Goal: Find specific page/section: Find specific page/section

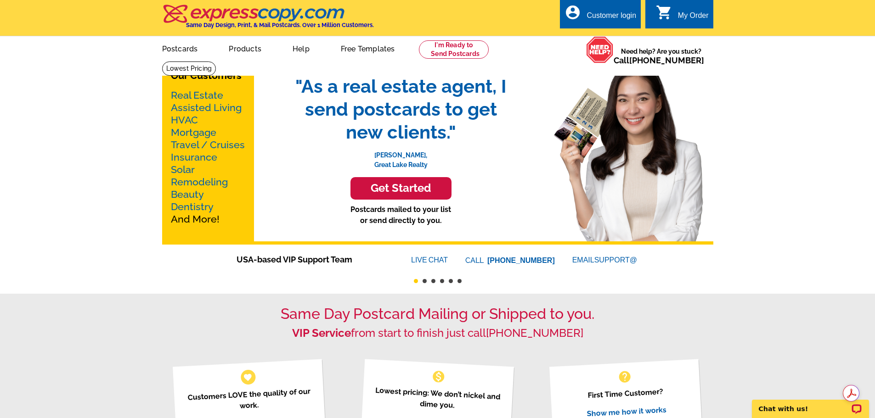
click at [190, 132] on link "Mortgage" at bounding box center [193, 132] width 45 height 11
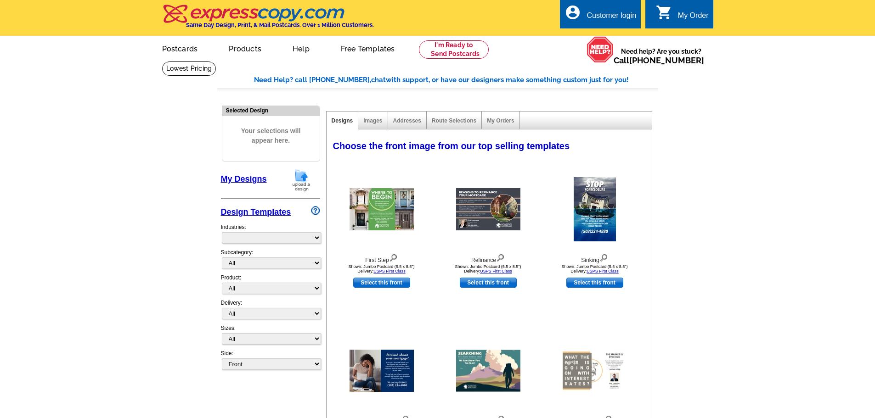
select select "774"
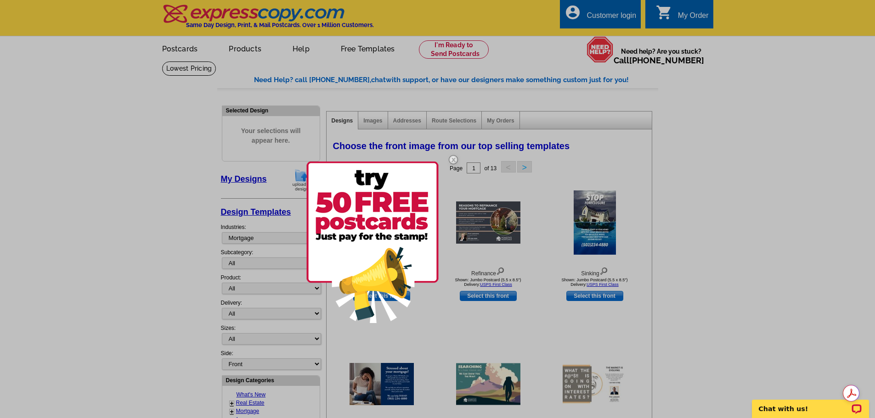
click at [370, 219] on img at bounding box center [372, 243] width 132 height 162
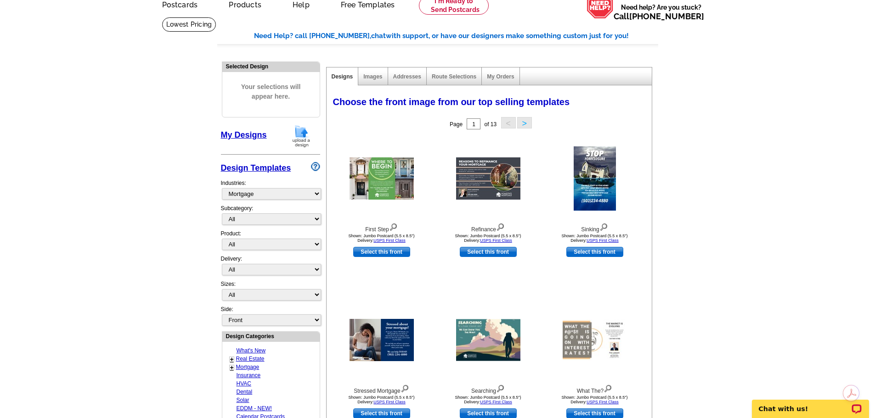
scroll to position [46, 0]
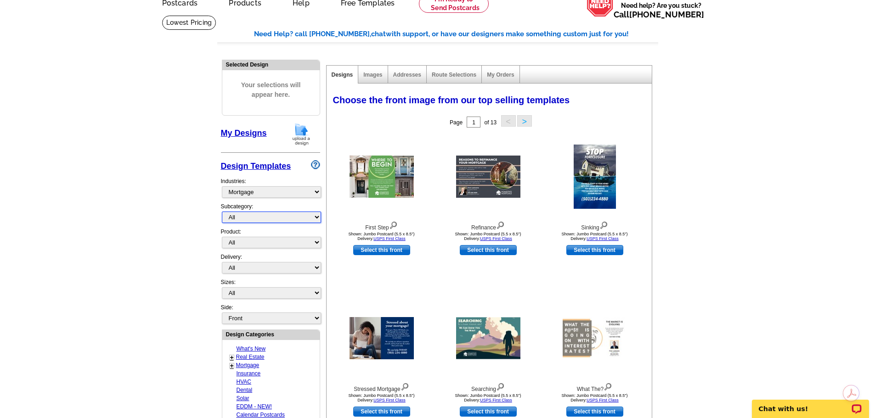
click at [264, 216] on select "All Distressed Homeowners Lending Refinance Seminars" at bounding box center [271, 217] width 99 height 11
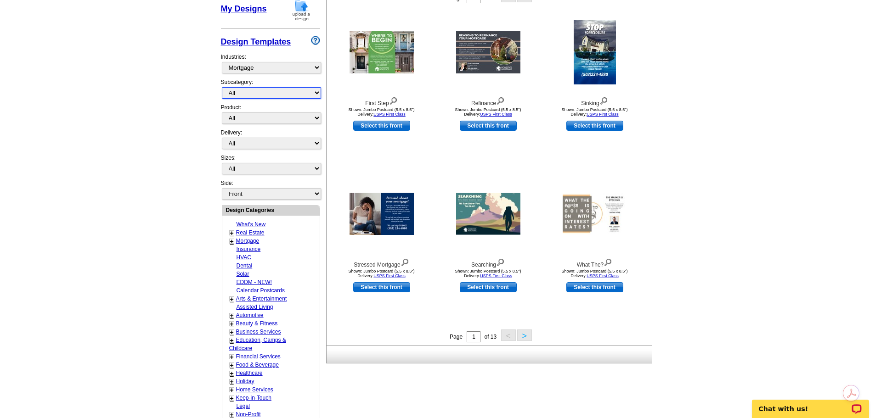
scroll to position [184, 0]
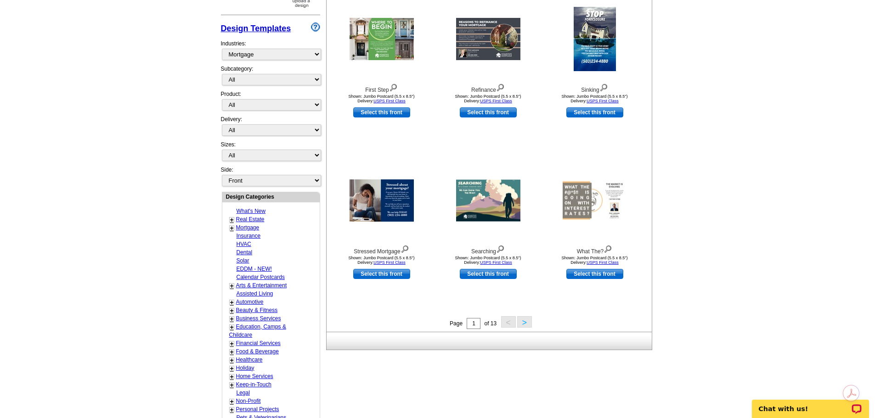
click at [230, 230] on link "+" at bounding box center [232, 228] width 4 height 7
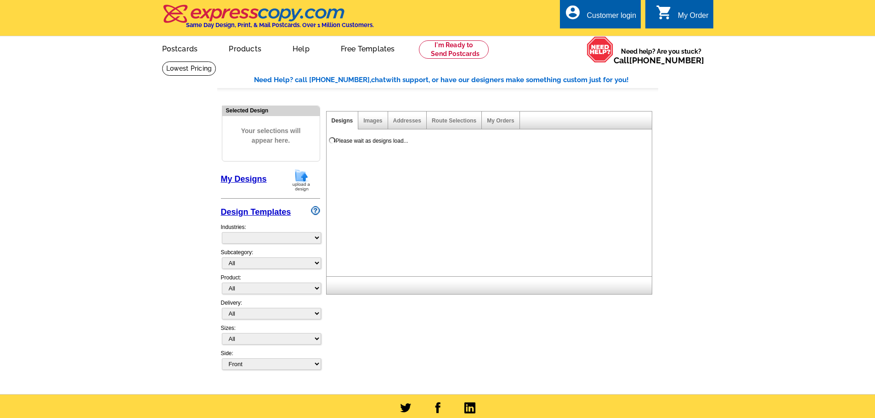
select select "831"
